Goal: Transaction & Acquisition: Book appointment/travel/reservation

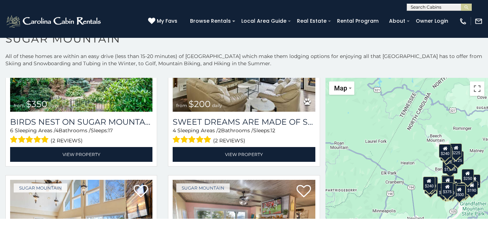
scroll to position [9, 0]
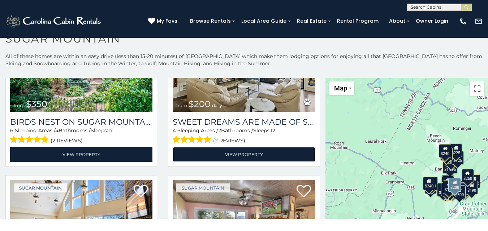
click at [173, 147] on link "View Property" at bounding box center [244, 154] width 142 height 15
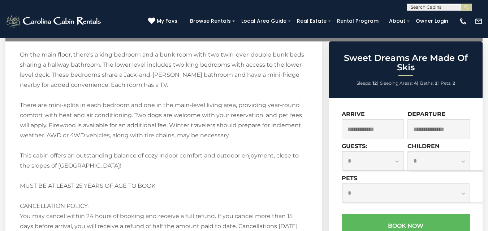
scroll to position [991, 0]
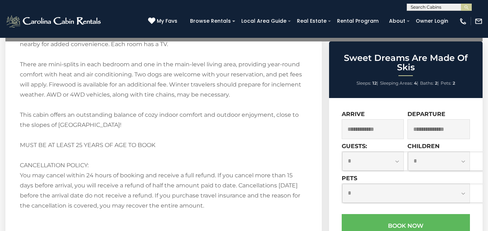
type input "**********"
